Goal: Information Seeking & Learning: Check status

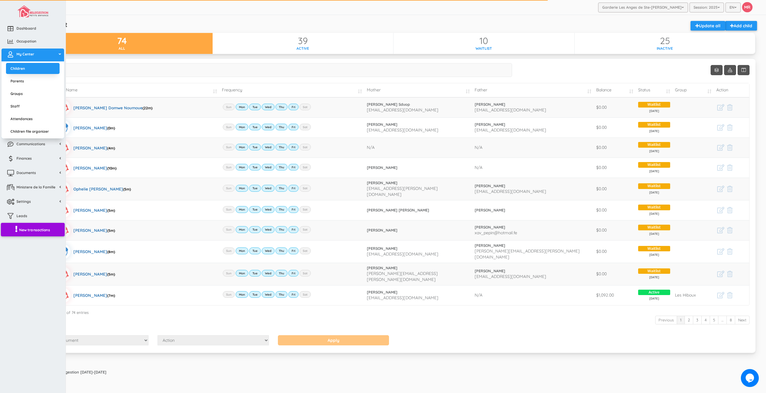
click at [35, 229] on span "New transactions" at bounding box center [34, 229] width 31 height 5
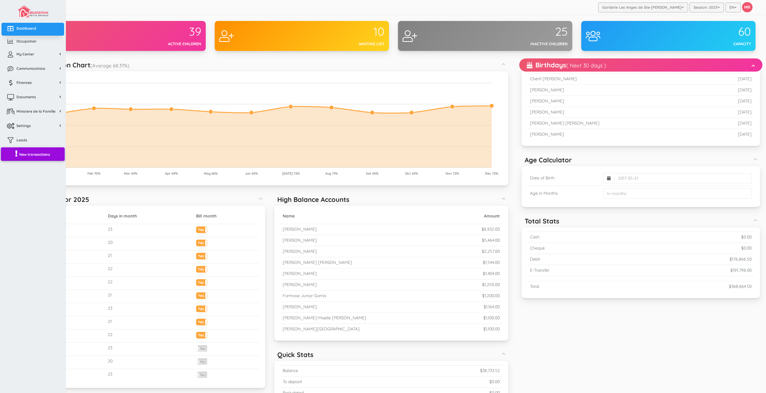
click at [33, 156] on span "New transactions" at bounding box center [34, 153] width 31 height 5
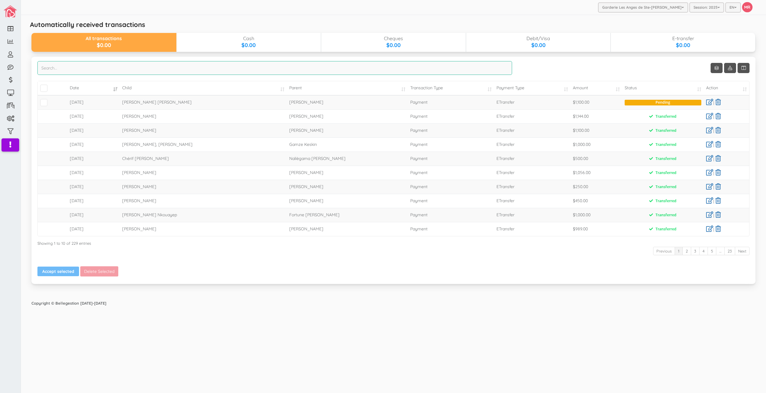
click at [206, 71] on input "search" at bounding box center [274, 68] width 475 height 14
type input "mical"
click at [46, 104] on span at bounding box center [43, 102] width 7 height 7
click at [51, 100] on input "checkbox" at bounding box center [51, 100] width 0 height 0
click at [50, 273] on button "Accept selected" at bounding box center [58, 271] width 42 height 10
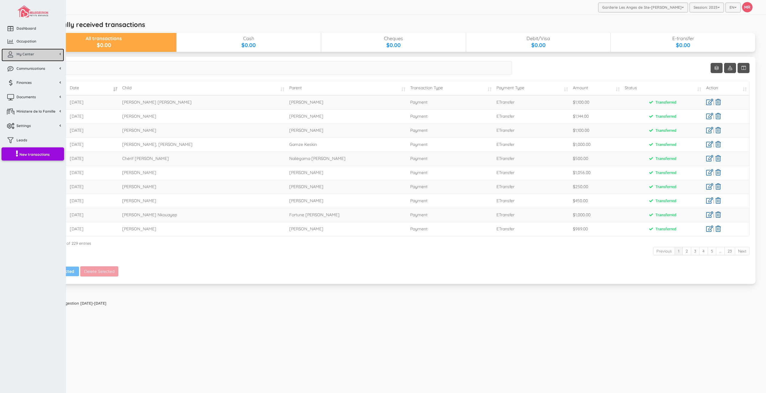
click at [12, 54] on icon at bounding box center [10, 54] width 12 height 6
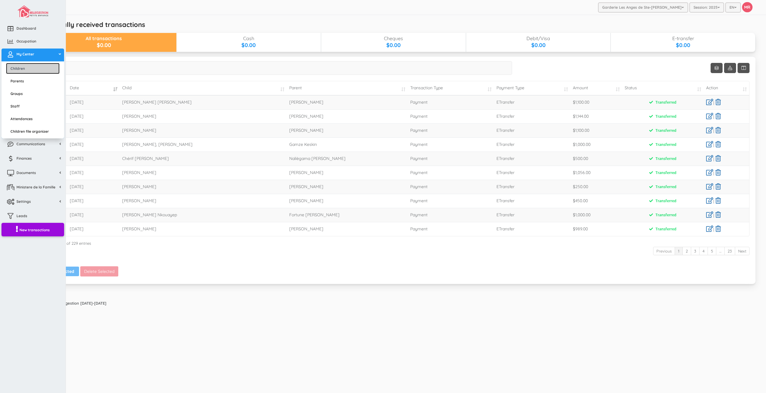
click at [19, 68] on link "Children" at bounding box center [33, 68] width 54 height 11
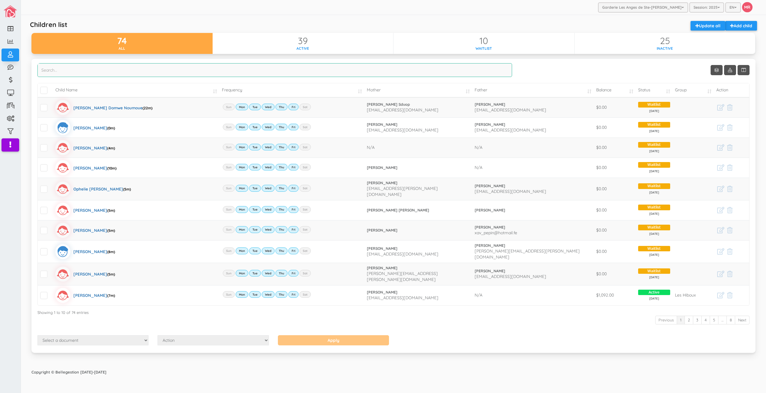
click at [195, 75] on input "search" at bounding box center [274, 70] width 475 height 14
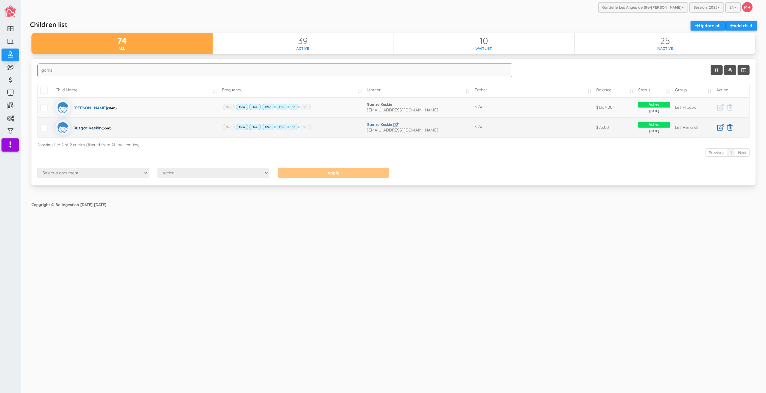
type input "gamz"
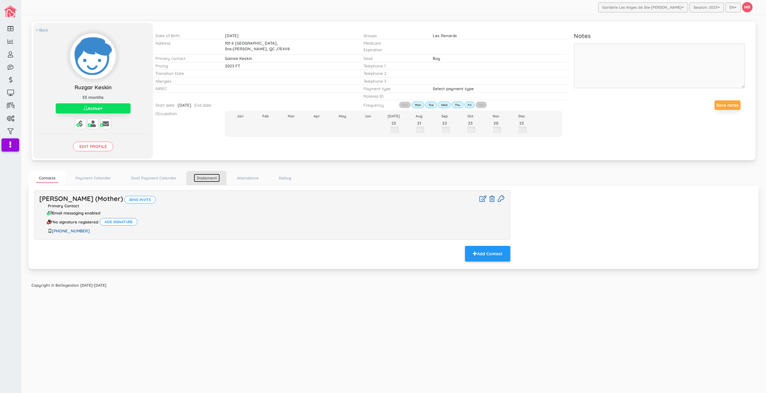
click at [208, 177] on link "Statement" at bounding box center [207, 178] width 26 height 9
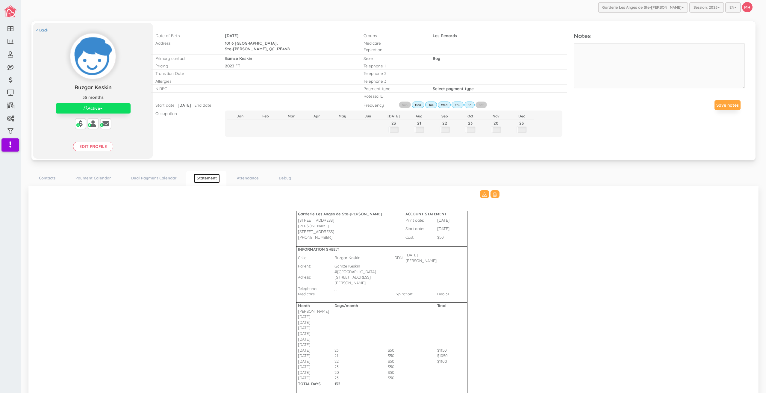
scroll to position [45, 0]
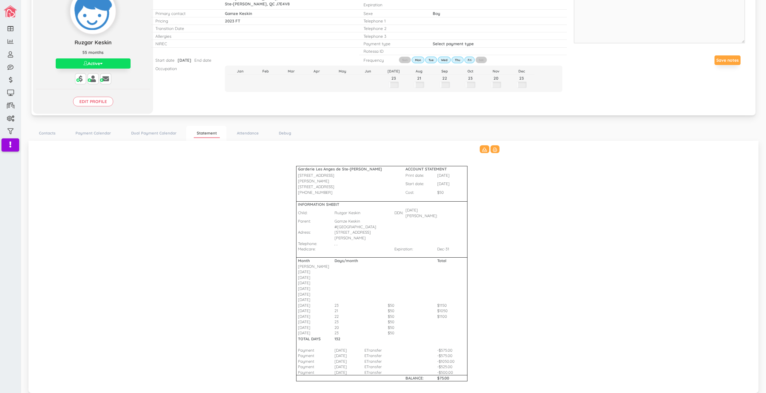
drag, startPoint x: 341, startPoint y: 340, endPoint x: 348, endPoint y: 340, distance: 7.2
click at [348, 358] on td "01-Aug-25" at bounding box center [349, 361] width 30 height 6
drag, startPoint x: 345, startPoint y: 345, endPoint x: 439, endPoint y: 345, distance: 94.6
click at [439, 364] on tr "Payment 15-Aug-25 ETransfer -$525.00" at bounding box center [393, 367] width 225 height 6
click at [540, 351] on Bharat\(2\)_3511 "Garderie Les Anges de Ste-Therese ACCOUNT STATEMENT 428 Rue Blainville Est Prin…" at bounding box center [393, 265] width 718 height 241
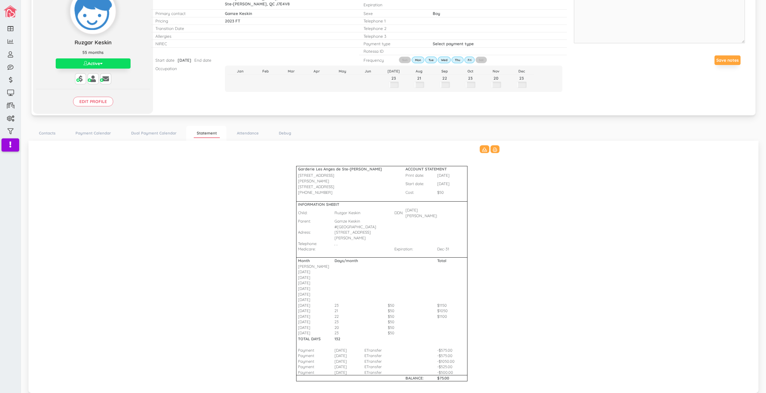
click at [192, 297] on Bharat\(2\)_3511 "Garderie Les Anges de Ste-Therese ACCOUNT STATEMENT 428 Rue Blainville Est Prin…" at bounding box center [393, 265] width 718 height 241
drag, startPoint x: 213, startPoint y: 265, endPoint x: 213, endPoint y: 234, distance: 31.1
click at [213, 265] on Bharat\(2\)_3511 "Garderie Les Anges de Ste-Therese ACCOUNT STATEMENT 428 Rue Blainville Est Prin…" at bounding box center [393, 265] width 718 height 241
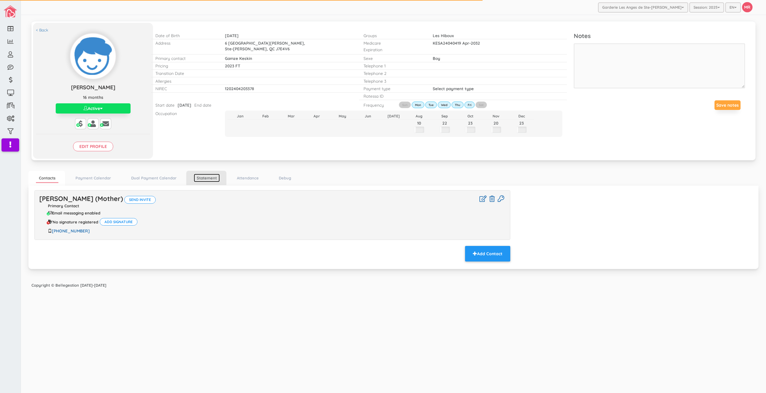
click at [201, 176] on link "Statement" at bounding box center [207, 178] width 26 height 9
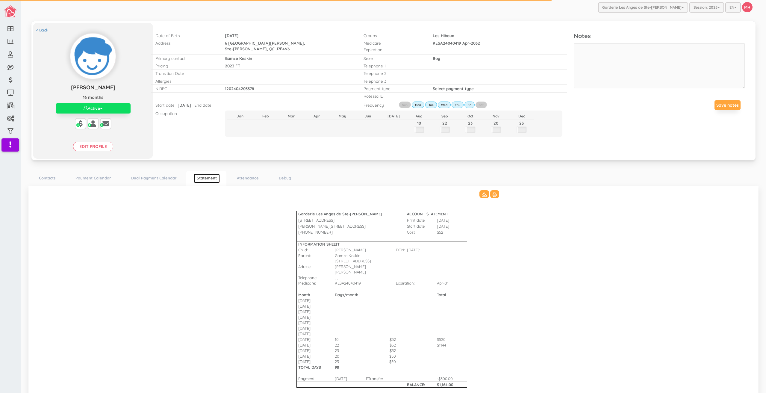
scroll to position [23, 0]
